Goal: Task Accomplishment & Management: Book appointment/travel/reservation

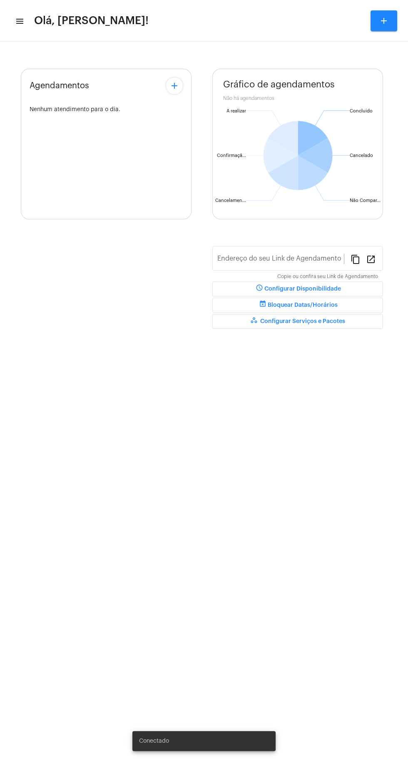
type input "[URL][DOMAIN_NAME][PERSON_NAME]"
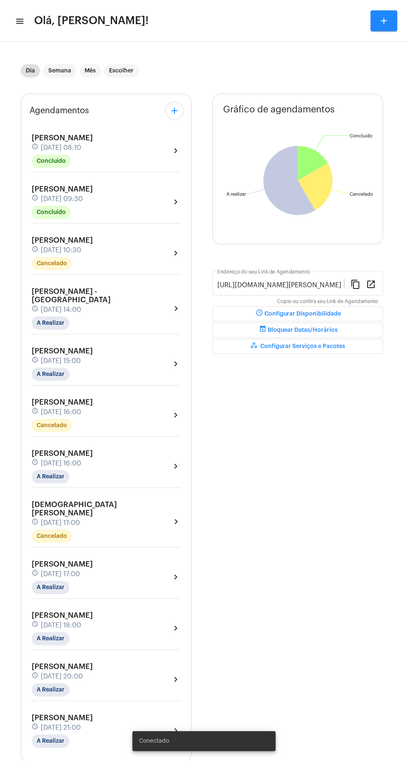
click at [25, 25] on mat-toolbar-row "menu Olá, Léo Rezende! add" at bounding box center [204, 20] width 408 height 27
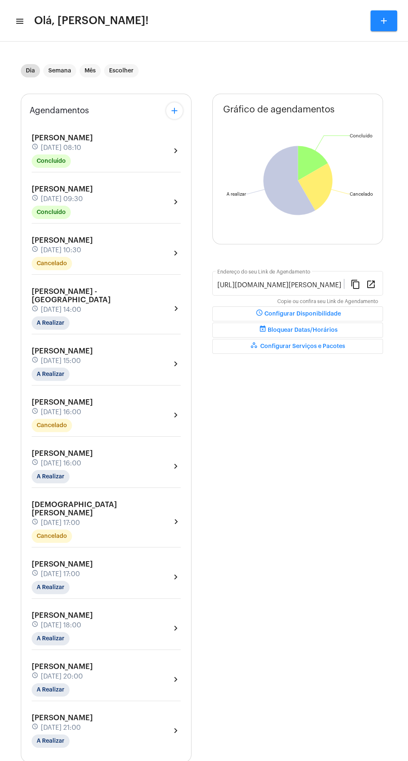
click at [18, 21] on mat-icon "menu" at bounding box center [19, 21] width 8 height 10
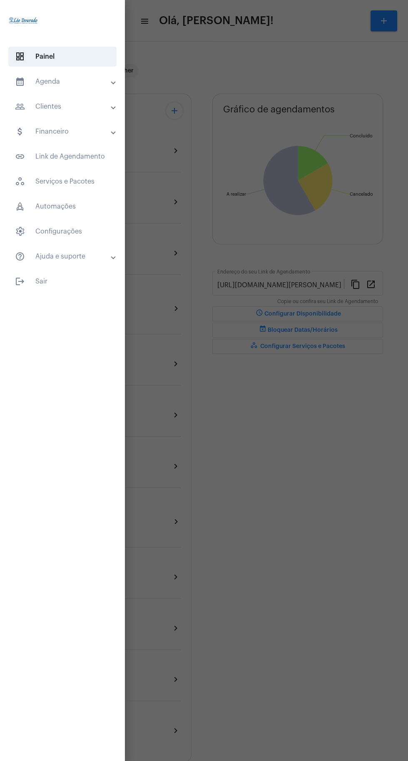
click at [38, 85] on mat-panel-title "calendar_month_outlined Agenda" at bounding box center [63, 82] width 97 height 10
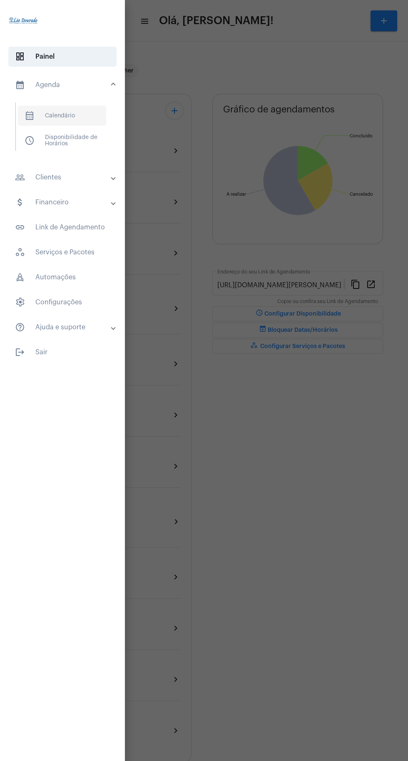
click at [29, 115] on span "calendar_month_outlined" at bounding box center [30, 116] width 10 height 10
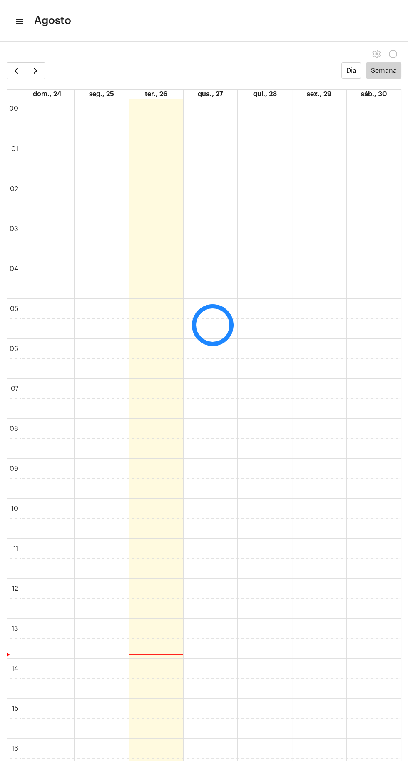
scroll to position [240, 0]
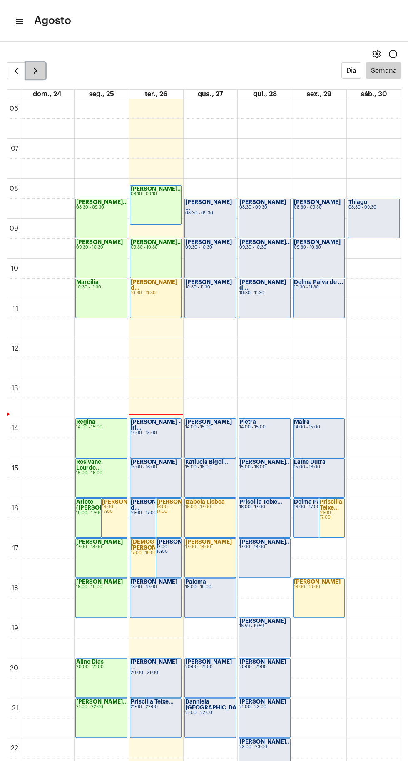
click at [39, 73] on span "button" at bounding box center [35, 71] width 10 height 10
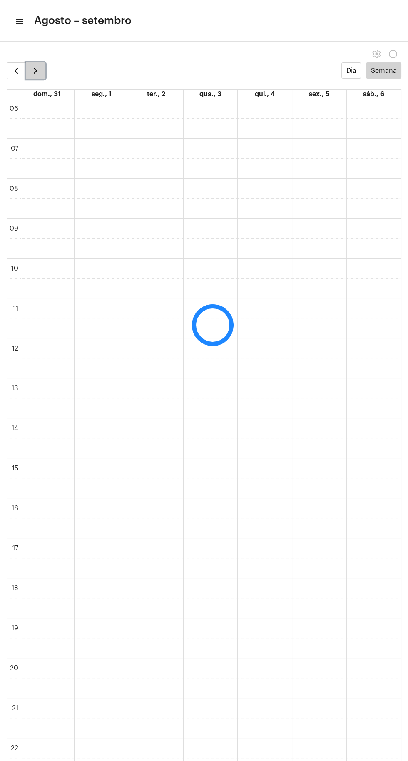
scroll to position [241, 0]
click at [36, 70] on span "button" at bounding box center [35, 71] width 10 height 10
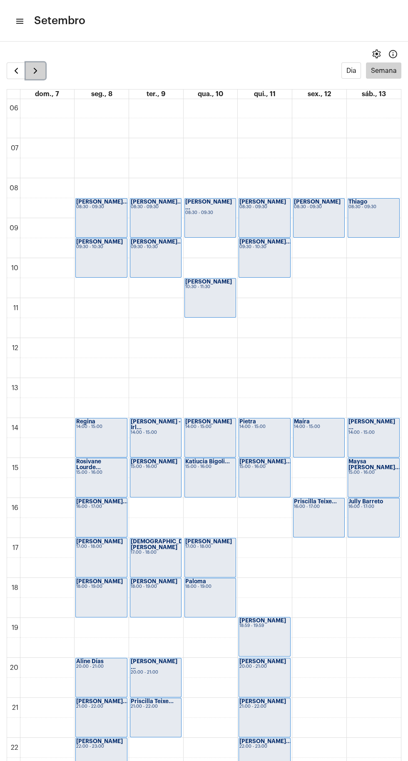
scroll to position [280, 0]
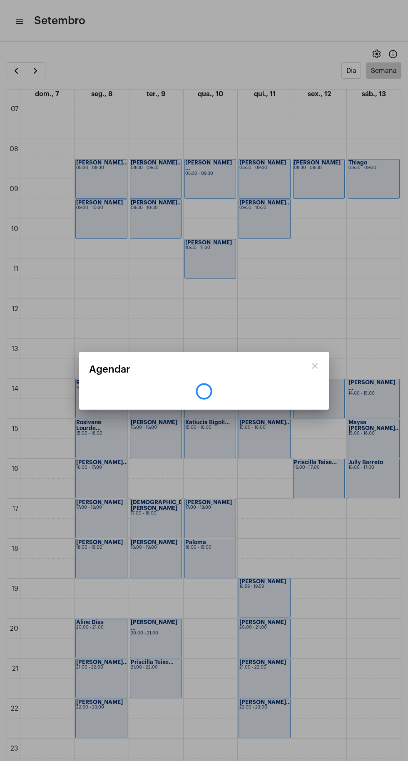
click at [325, 521] on div at bounding box center [204, 380] width 408 height 761
click at [327, 410] on mat-dialog-container "close Agendar" at bounding box center [204, 381] width 250 height 58
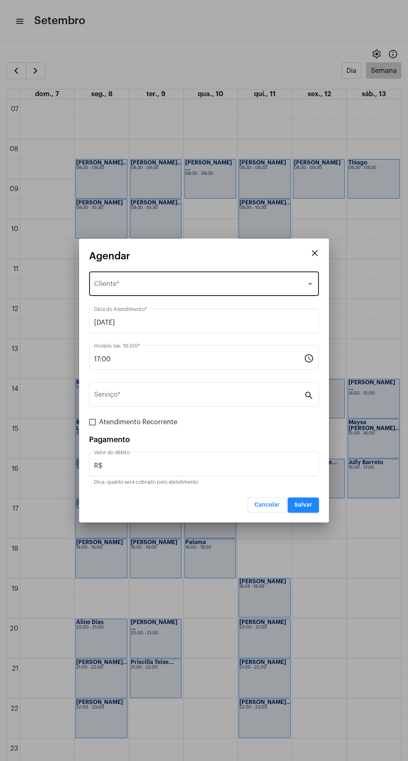
click at [234, 282] on div "Selecione o Cliente" at bounding box center [200, 285] width 212 height 7
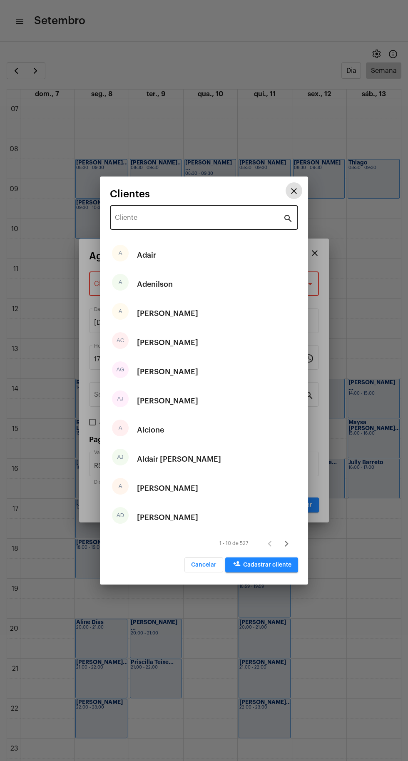
click at [187, 218] on input "Cliente" at bounding box center [199, 219] width 168 height 7
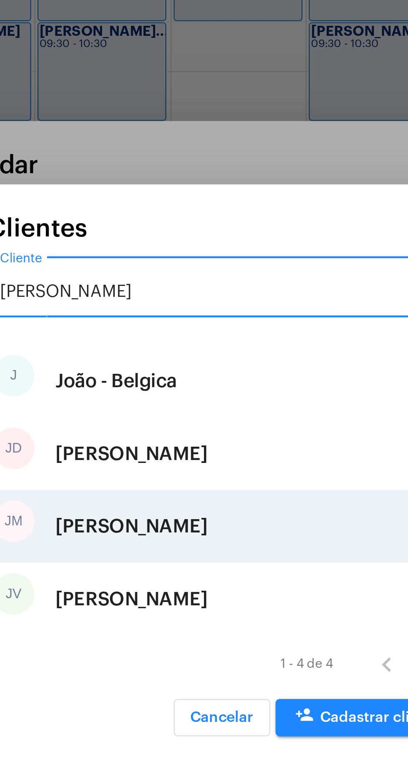
type input "Joao"
click at [152, 399] on div "João Mello" at bounding box center [167, 401] width 61 height 25
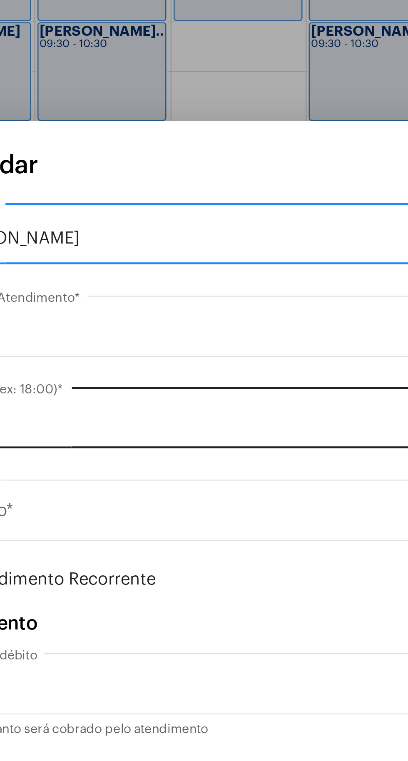
click at [214, 358] on input "17:00" at bounding box center [199, 359] width 210 height 7
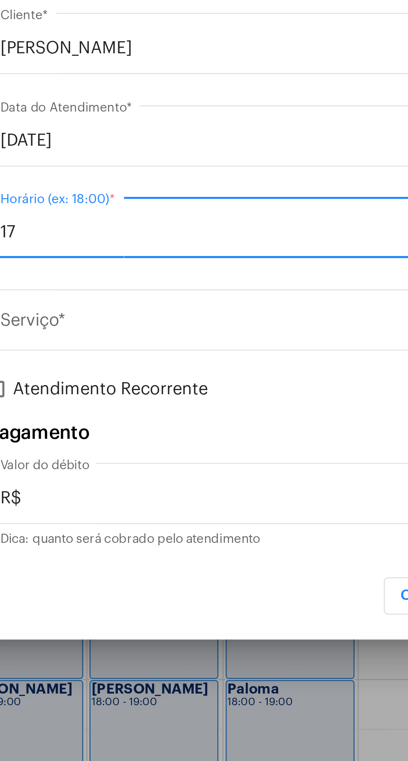
type input "1"
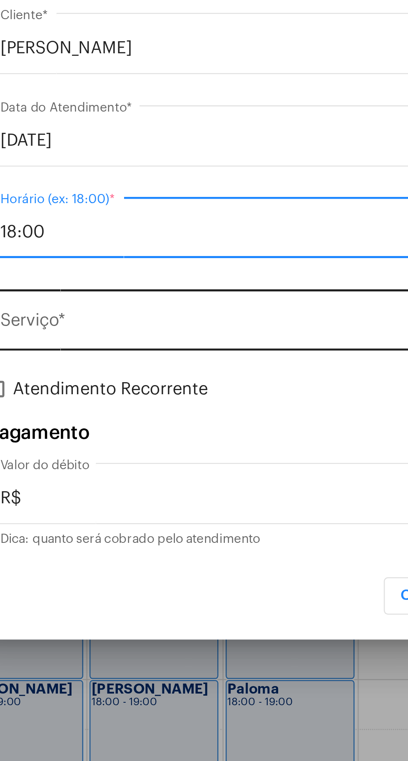
type input "18:00"
click at [180, 396] on input "Serviço *" at bounding box center [199, 396] width 210 height 7
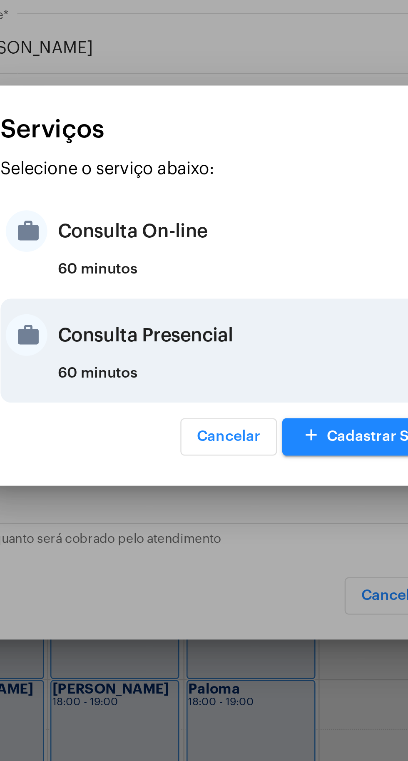
click at [187, 402] on div "Consulta Presencial" at bounding box center [214, 400] width 163 height 25
type input "Consulta Presencial"
type input "R$ 150"
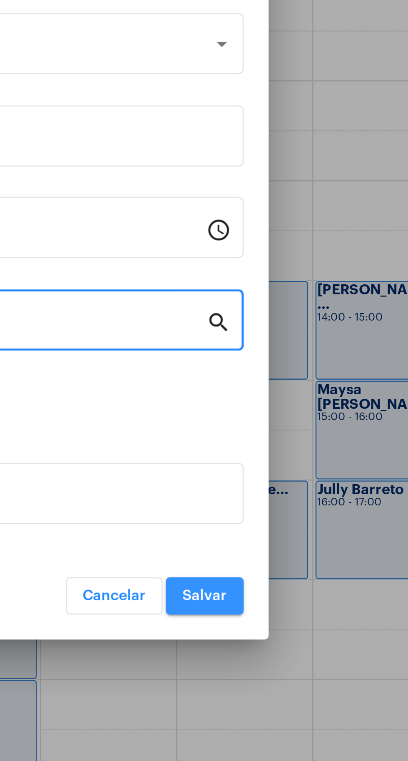
click at [310, 506] on span "Salvar" at bounding box center [303, 505] width 18 height 6
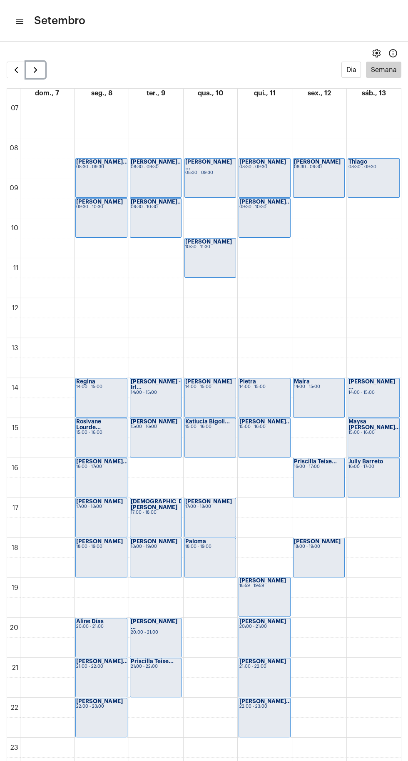
scroll to position [1, 0]
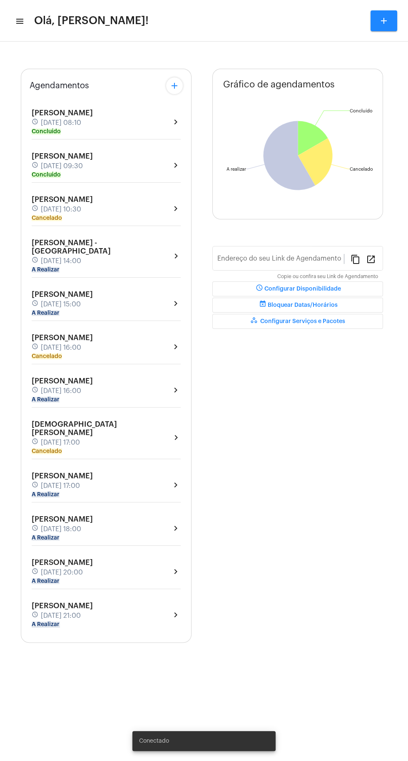
type input "[URL][DOMAIN_NAME][PERSON_NAME]"
